Goal: Information Seeking & Learning: Learn about a topic

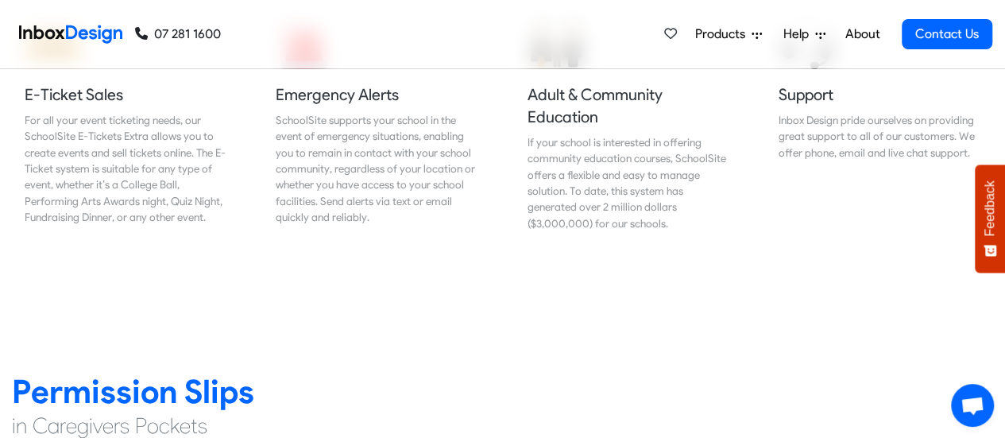
scroll to position [1907, 0]
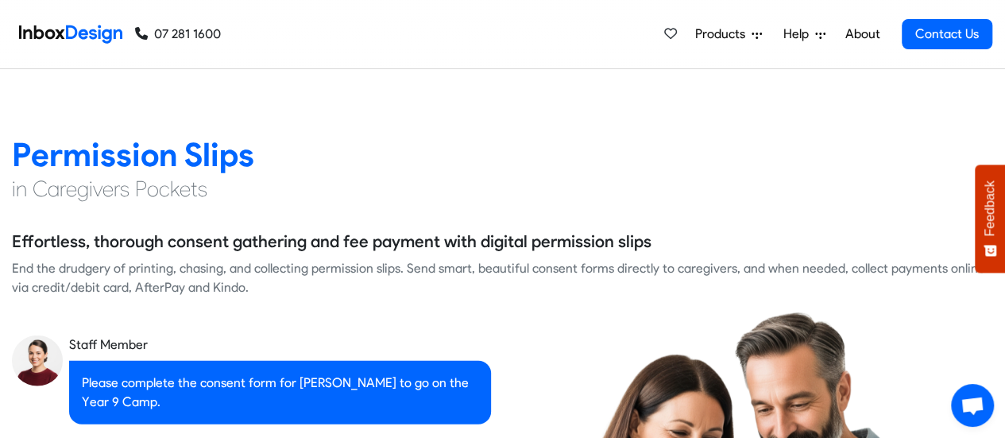
checkbox input "true"
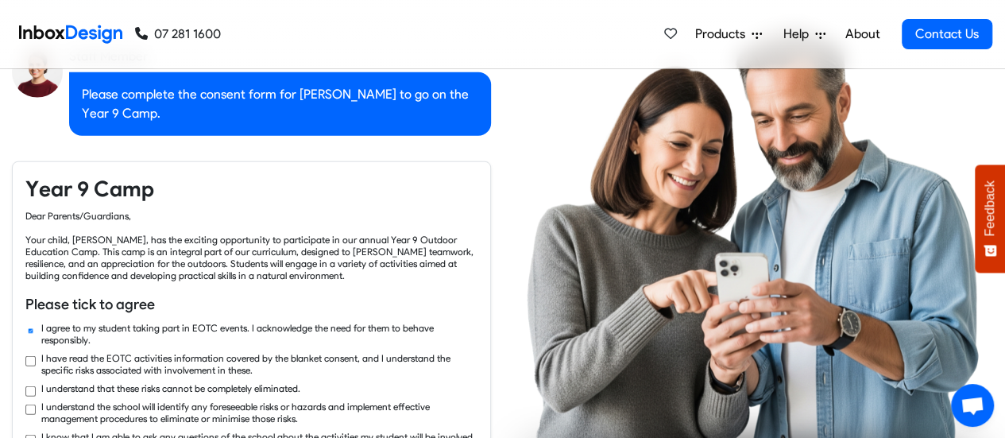
checkbox input "true"
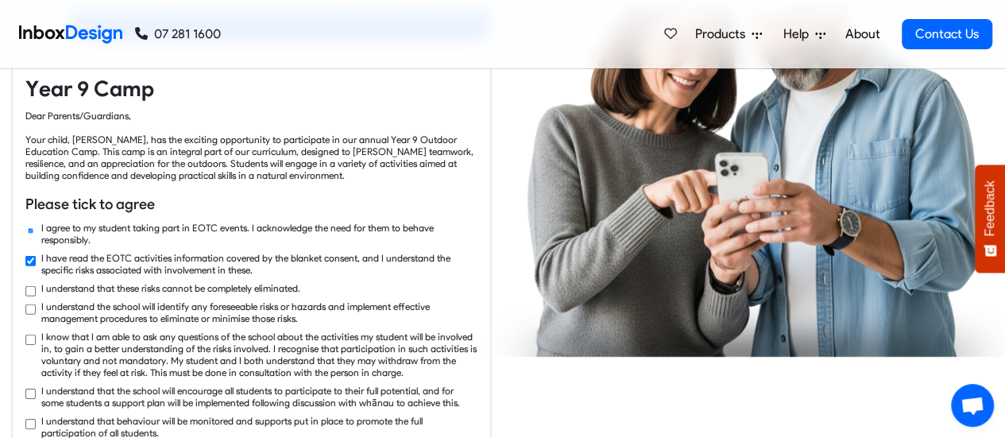
checkbox input "true"
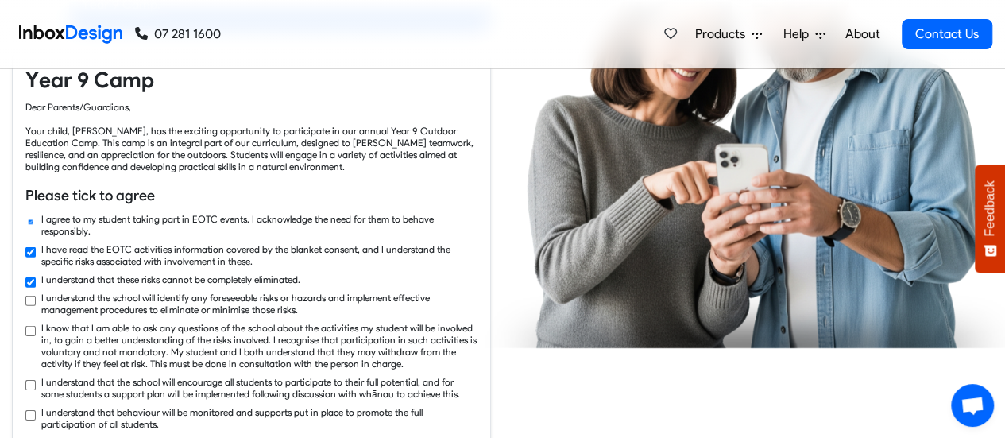
checkbox input "true"
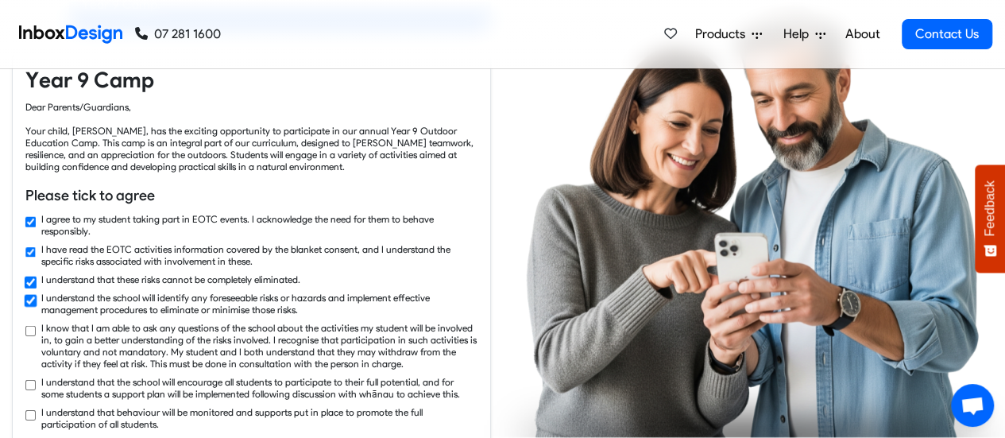
checkbox input "true"
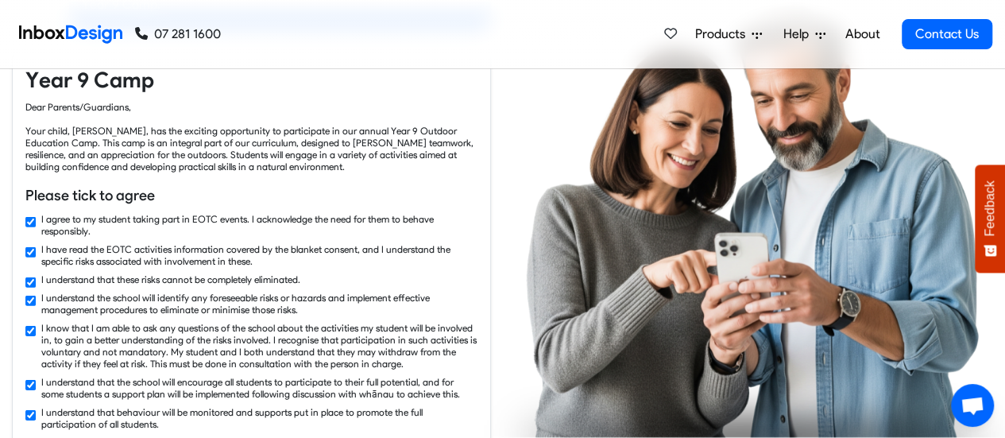
checkbox input "true"
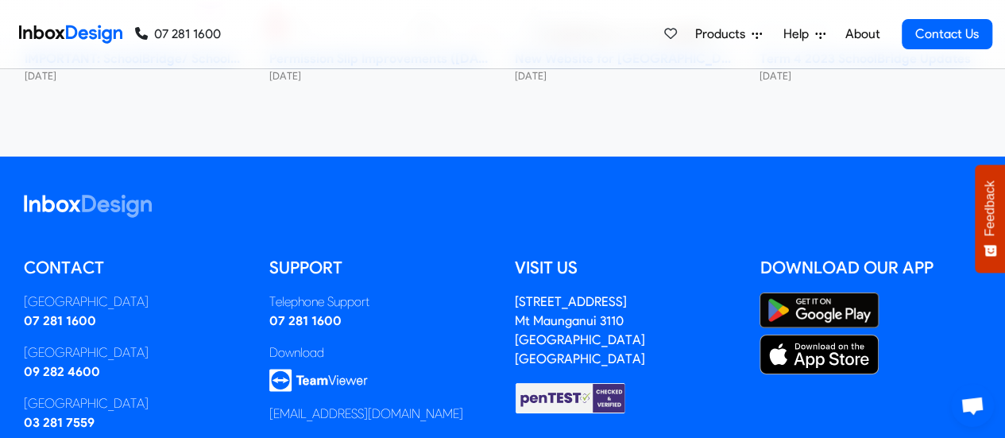
scroll to position [8844, 0]
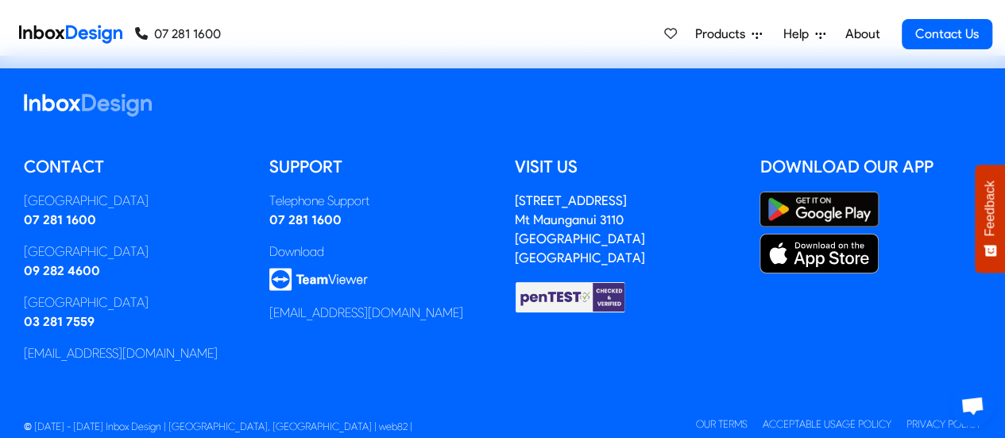
click at [312, 268] on img at bounding box center [318, 279] width 99 height 23
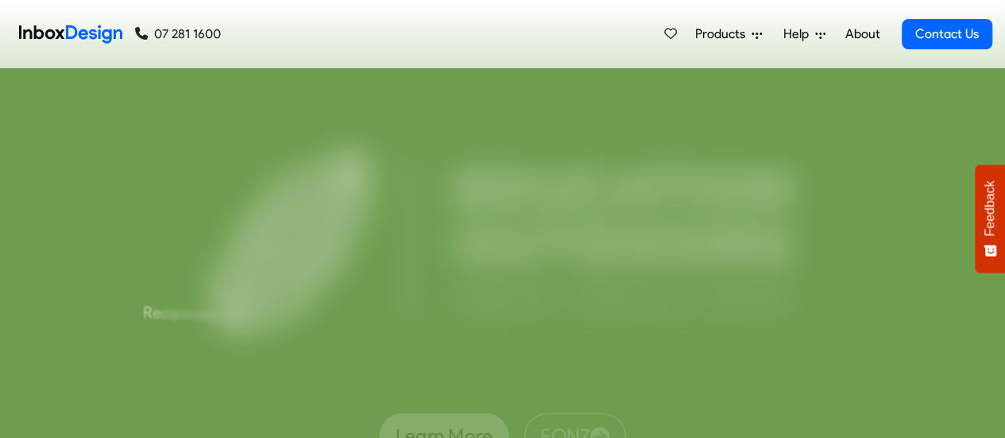
scroll to position [5775, 0]
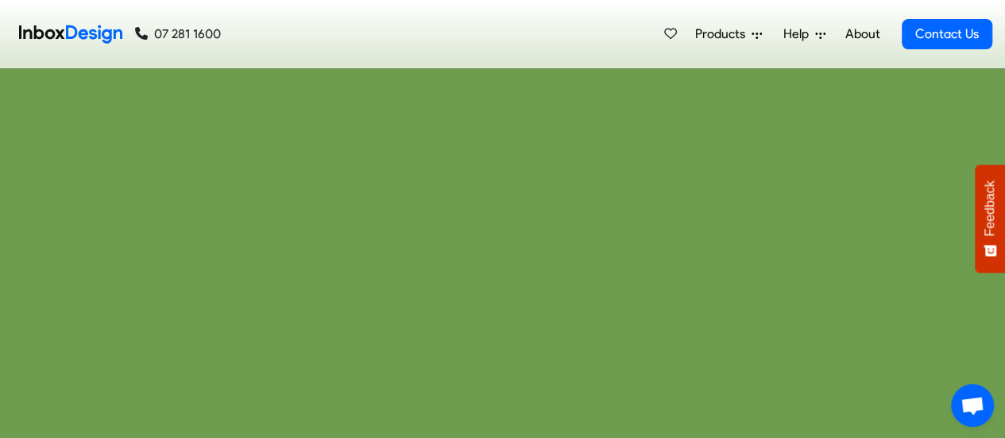
click at [730, 33] on span "Products" at bounding box center [723, 34] width 56 height 19
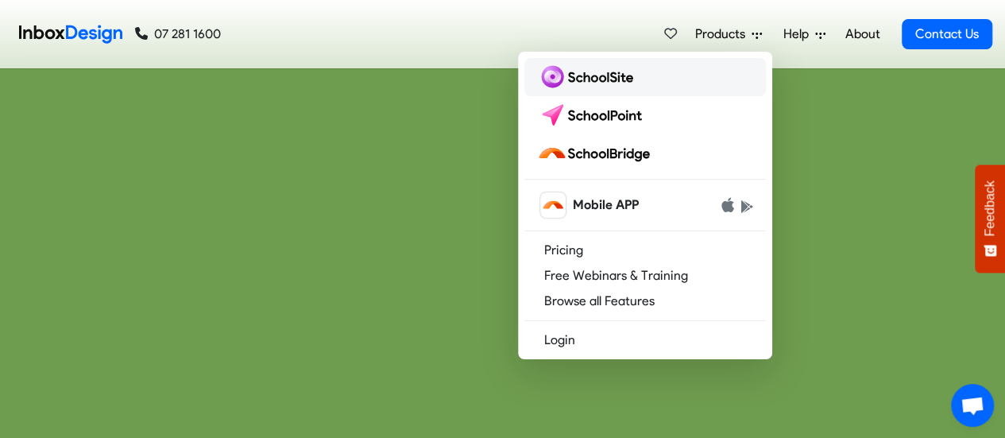
click at [609, 76] on img at bounding box center [588, 76] width 103 height 25
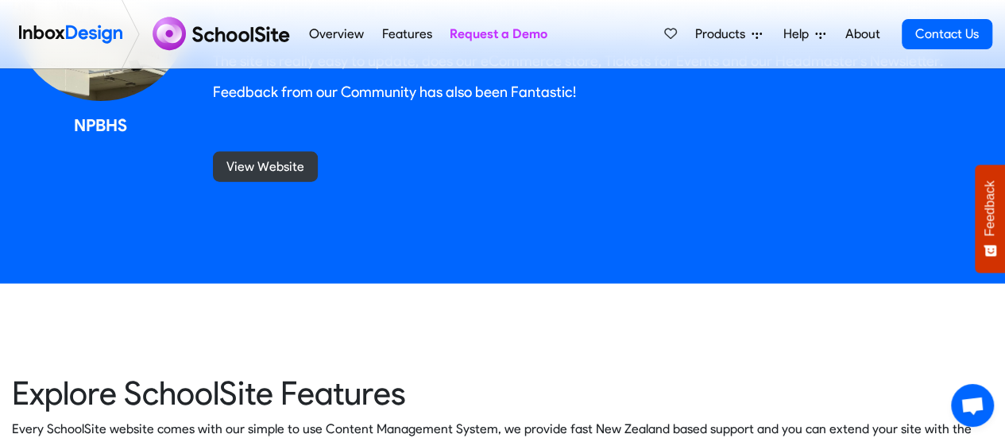
scroll to position [1503, 0]
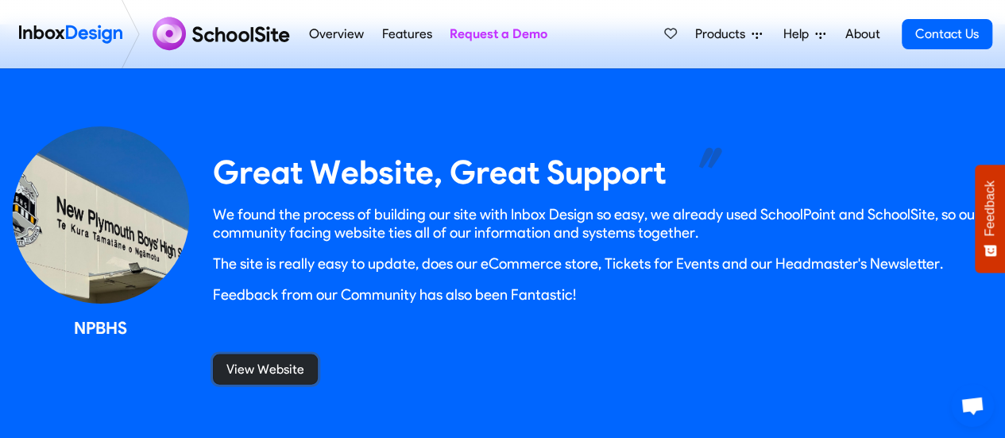
click at [259, 364] on link "View Website" at bounding box center [265, 369] width 105 height 30
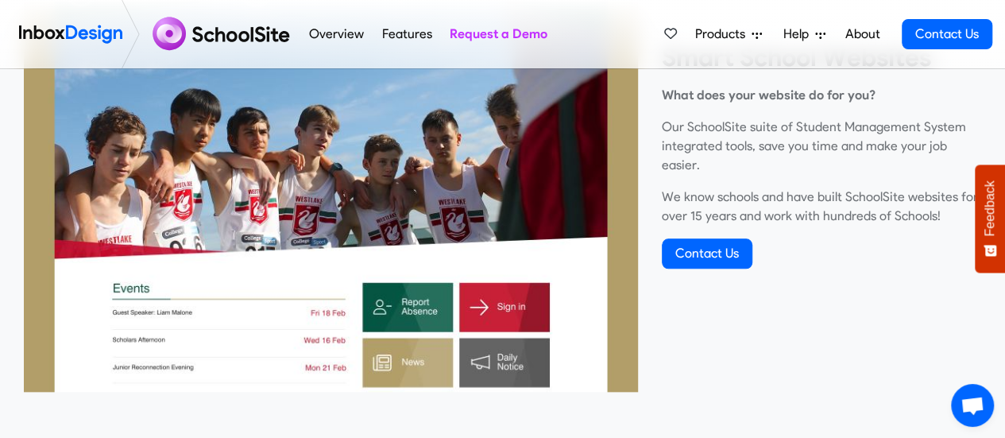
scroll to position [549, 0]
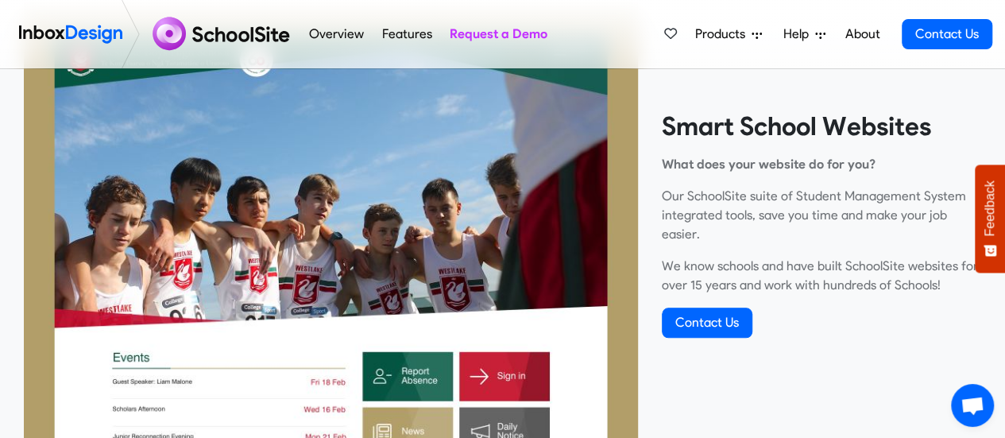
click at [808, 30] on span "Help" at bounding box center [800, 34] width 32 height 19
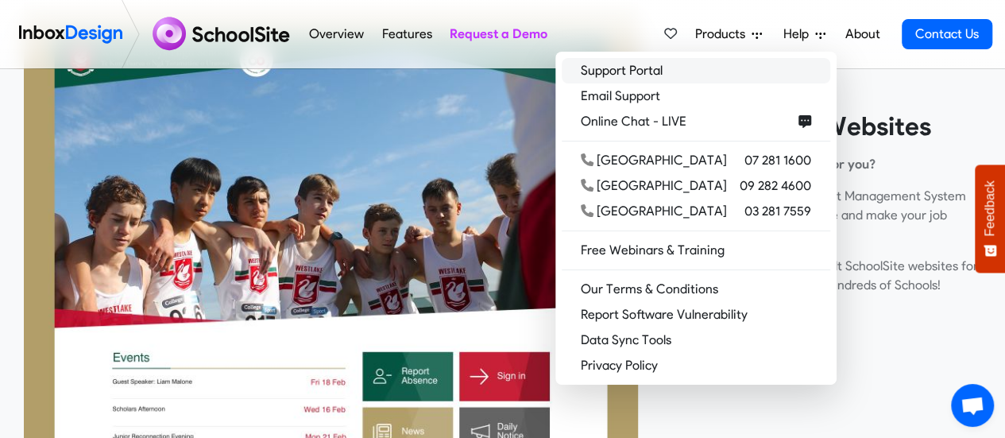
click at [727, 66] on link "Support Portal" at bounding box center [696, 70] width 269 height 25
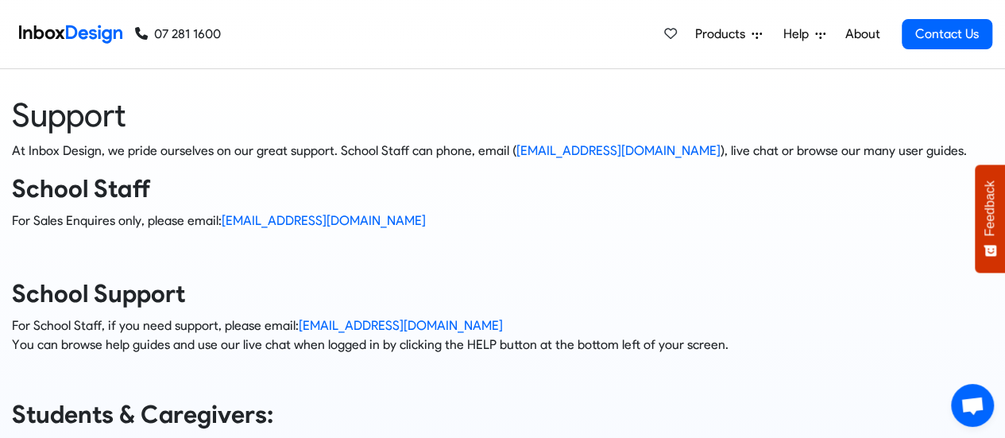
click at [805, 37] on span "Help" at bounding box center [800, 34] width 32 height 19
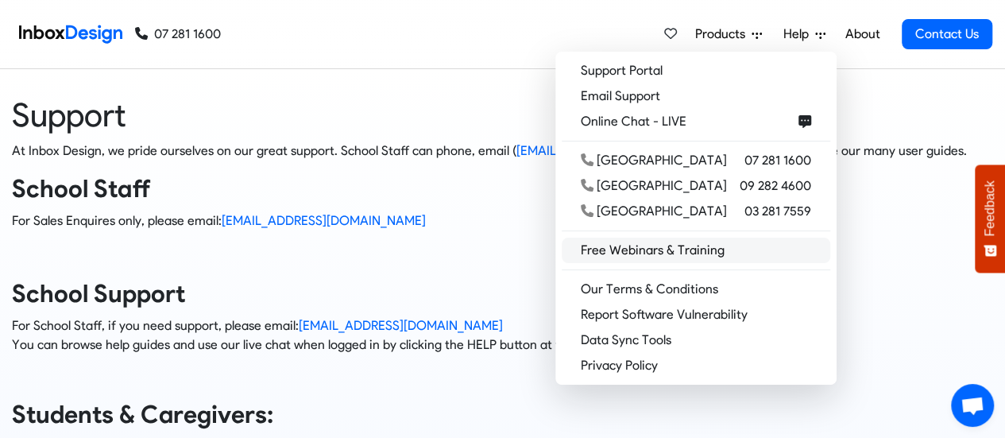
click at [757, 252] on link "Free Webinars & Training" at bounding box center [696, 250] width 269 height 25
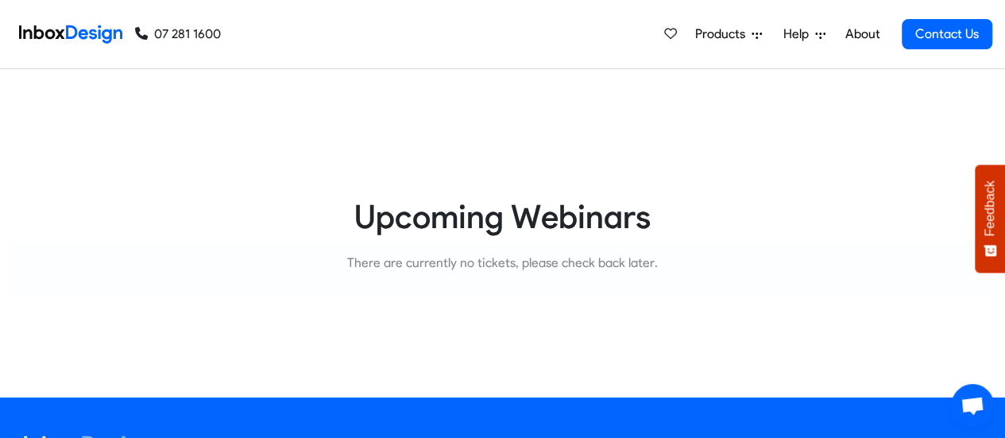
click at [818, 34] on icon at bounding box center [820, 34] width 10 height 10
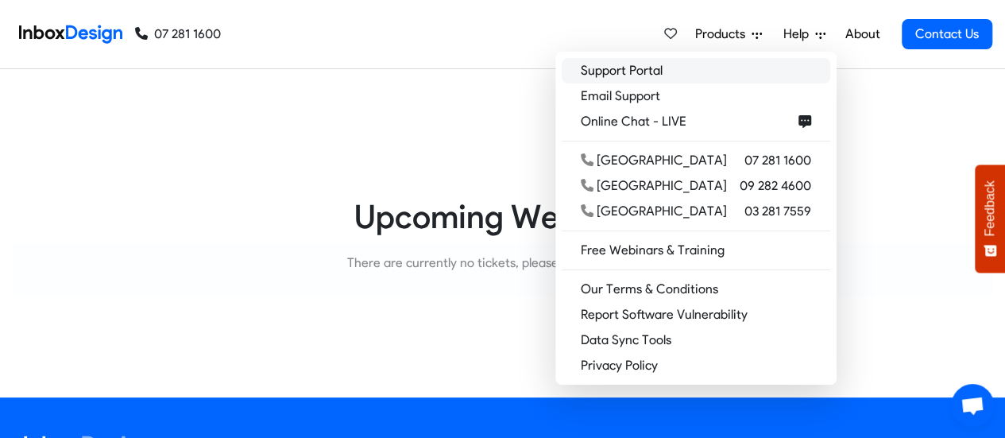
click at [660, 70] on link "Support Portal" at bounding box center [696, 70] width 269 height 25
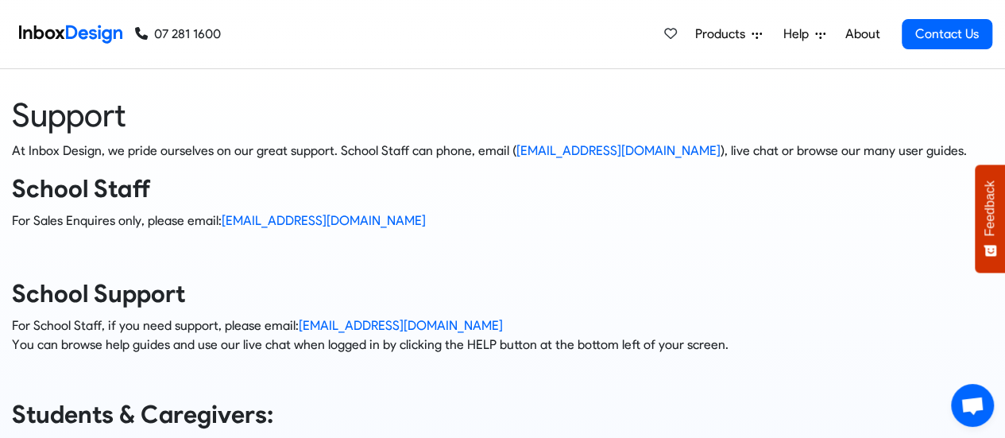
click at [725, 31] on span "Products" at bounding box center [723, 34] width 56 height 19
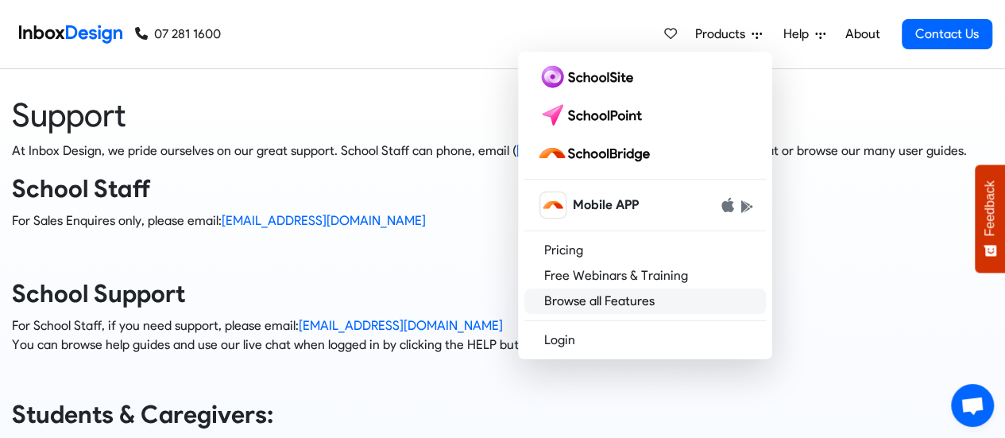
click at [588, 298] on link "Browse all Features" at bounding box center [645, 300] width 242 height 25
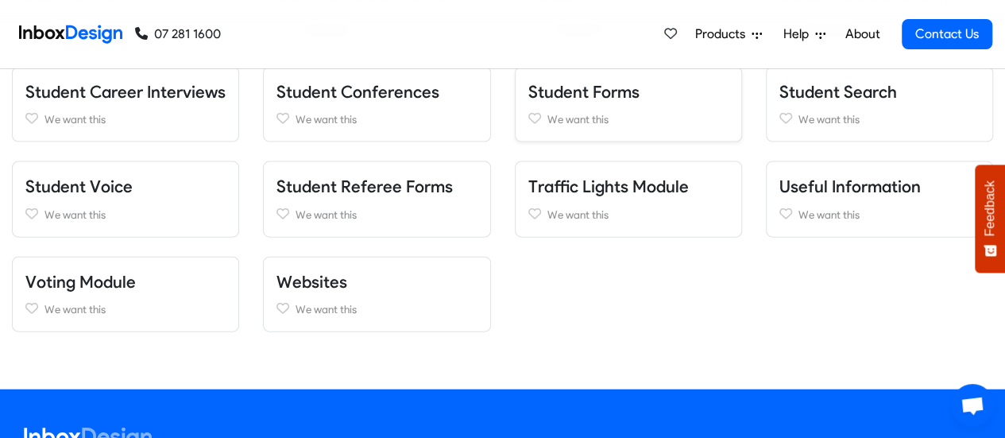
scroll to position [1748, 0]
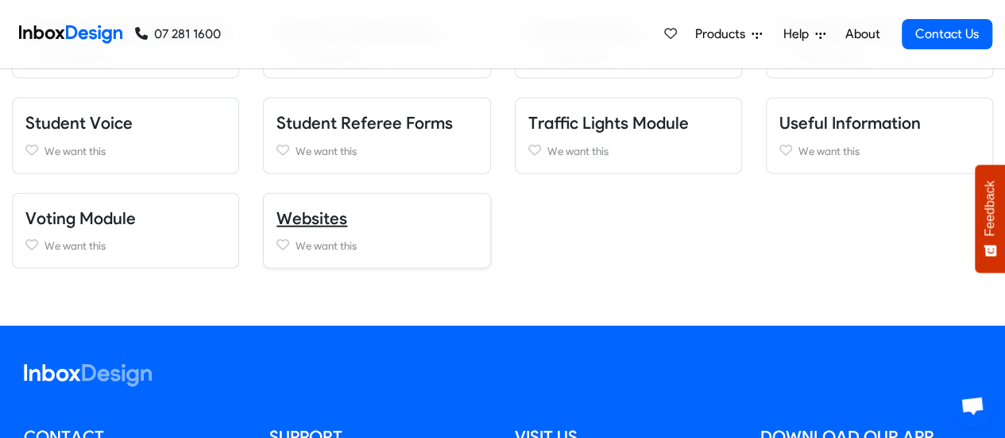
click at [329, 211] on link "Websites" at bounding box center [312, 218] width 71 height 20
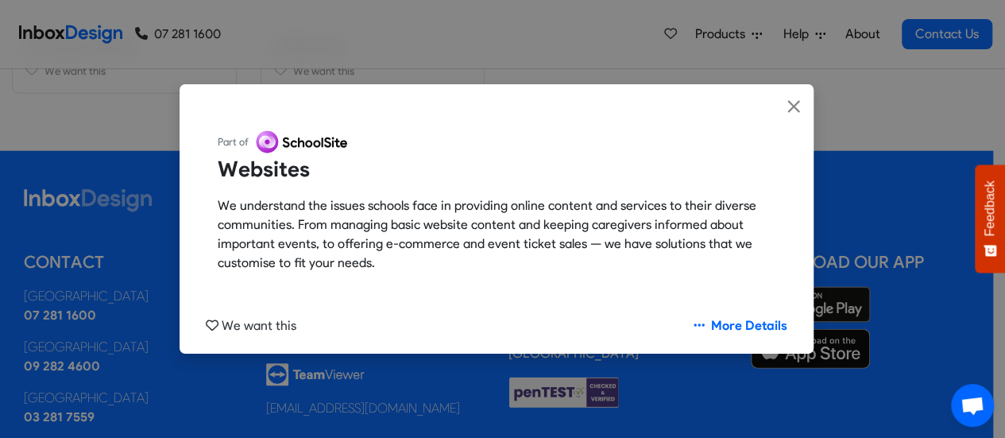
scroll to position [1828, 0]
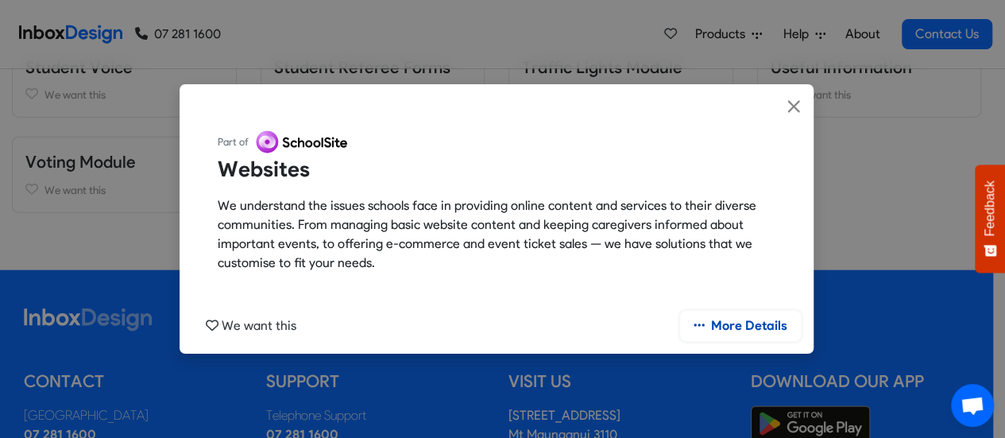
click at [734, 327] on link "More Details" at bounding box center [740, 326] width 121 height 30
